Goal: Transaction & Acquisition: Book appointment/travel/reservation

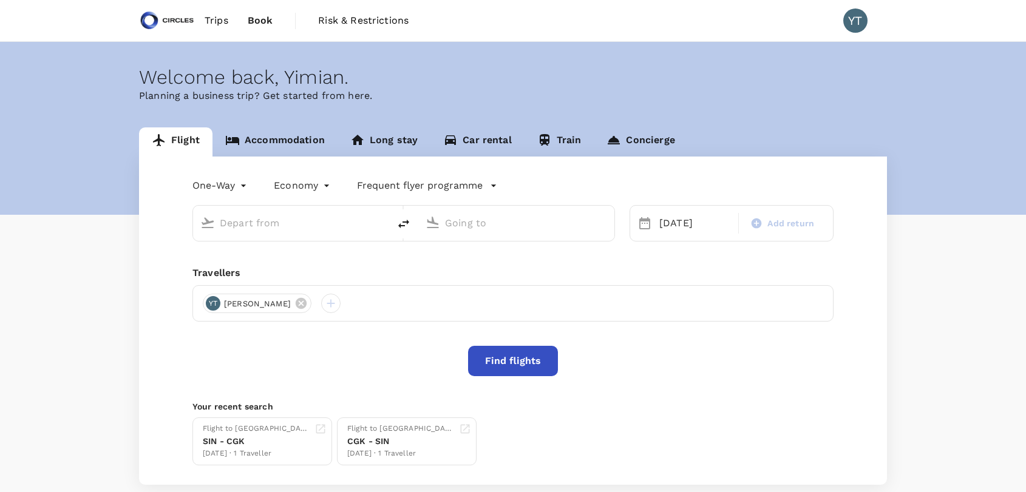
type input "Soekarno-Hatta Intl (CGK)"
type input "Singapore Changi (SIN)"
